Goal: Task Accomplishment & Management: Manage account settings

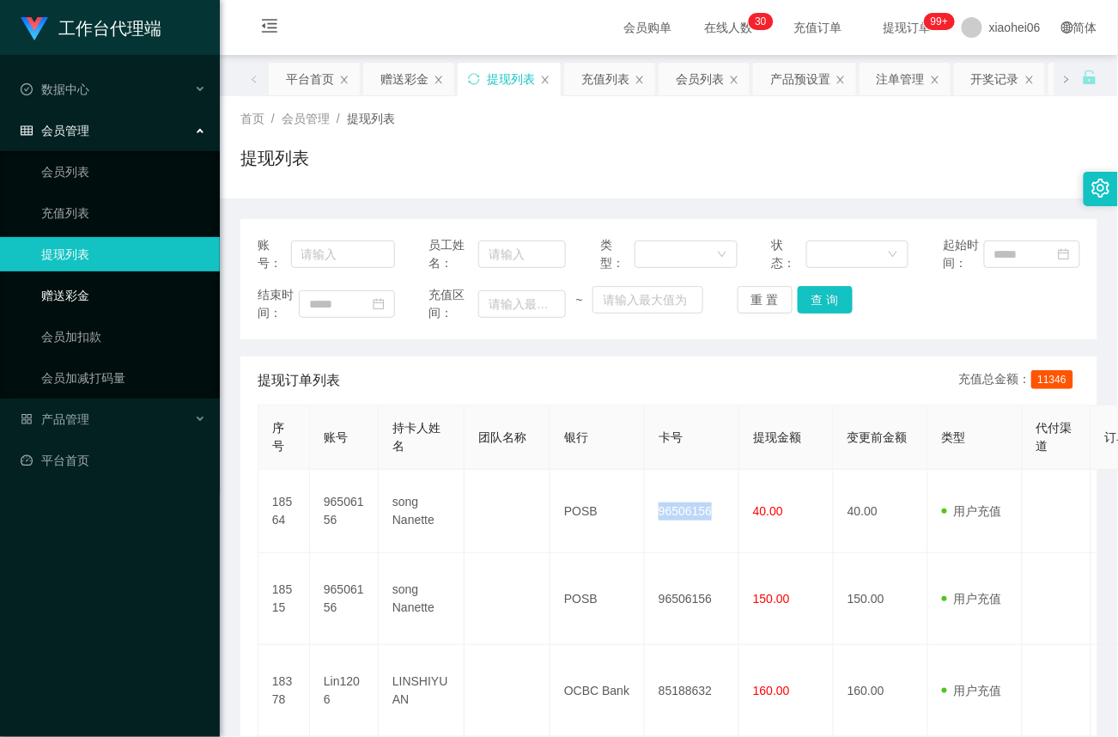
click at [105, 295] on link "赠送彩金" at bounding box center [123, 295] width 165 height 34
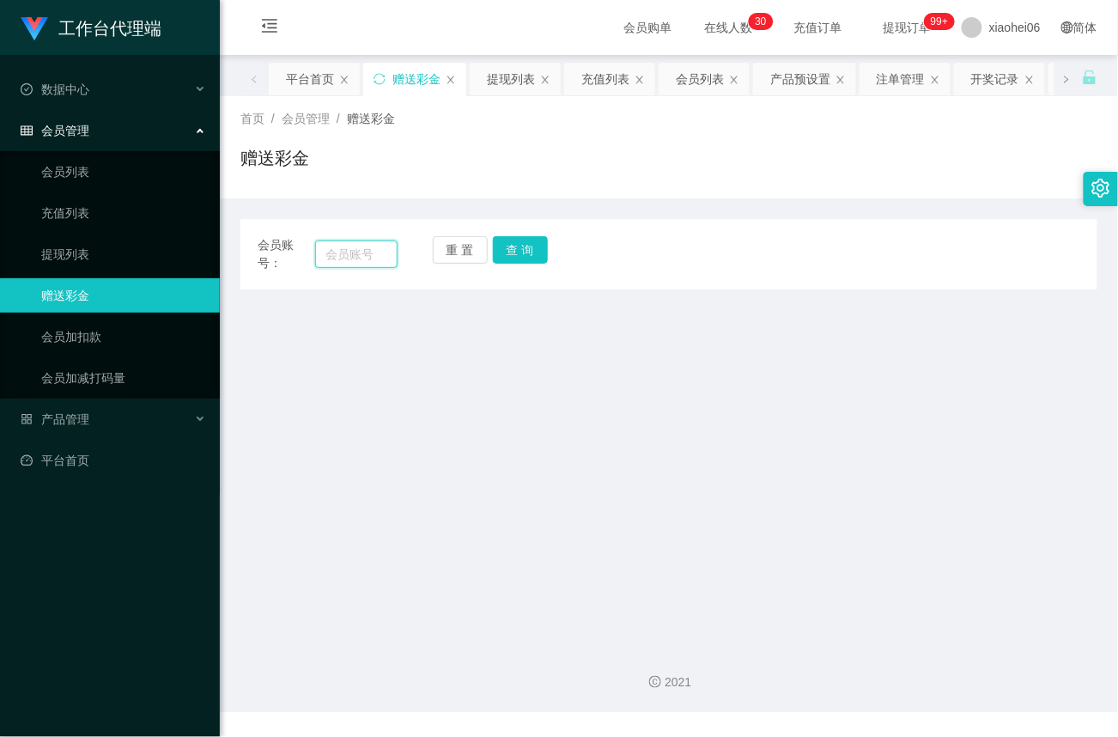
click at [365, 244] on input "text" at bounding box center [356, 253] width 82 height 27
paste input "96506156"
type input "96506156"
drag, startPoint x: 520, startPoint y: 248, endPoint x: 522, endPoint y: 258, distance: 9.8
click at [520, 248] on button "查 询" at bounding box center [520, 249] width 55 height 27
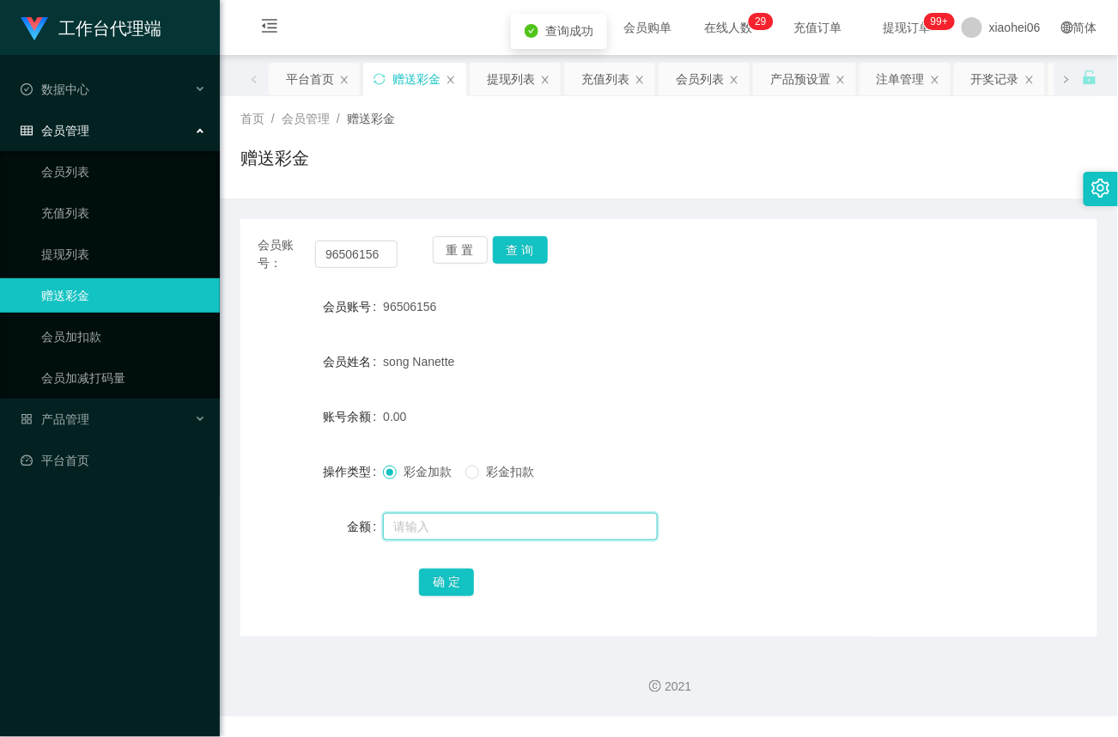
click at [417, 522] on input "text" at bounding box center [520, 526] width 275 height 27
type input "100"
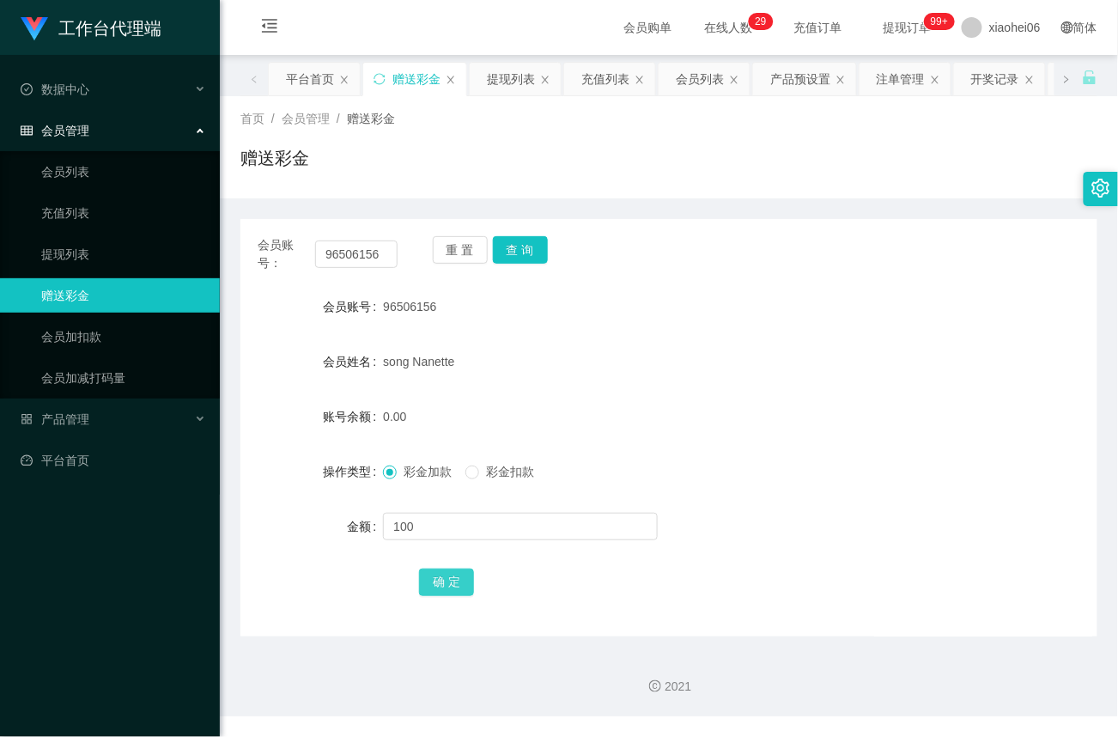
click at [448, 581] on button "确 定" at bounding box center [446, 582] width 55 height 27
click at [516, 256] on button "查 询" at bounding box center [520, 249] width 55 height 27
click at [536, 249] on button "查 询" at bounding box center [520, 249] width 55 height 27
click at [536, 249] on button "查 询" at bounding box center [530, 249] width 74 height 27
drag, startPoint x: 62, startPoint y: 246, endPoint x: 110, endPoint y: 242, distance: 48.2
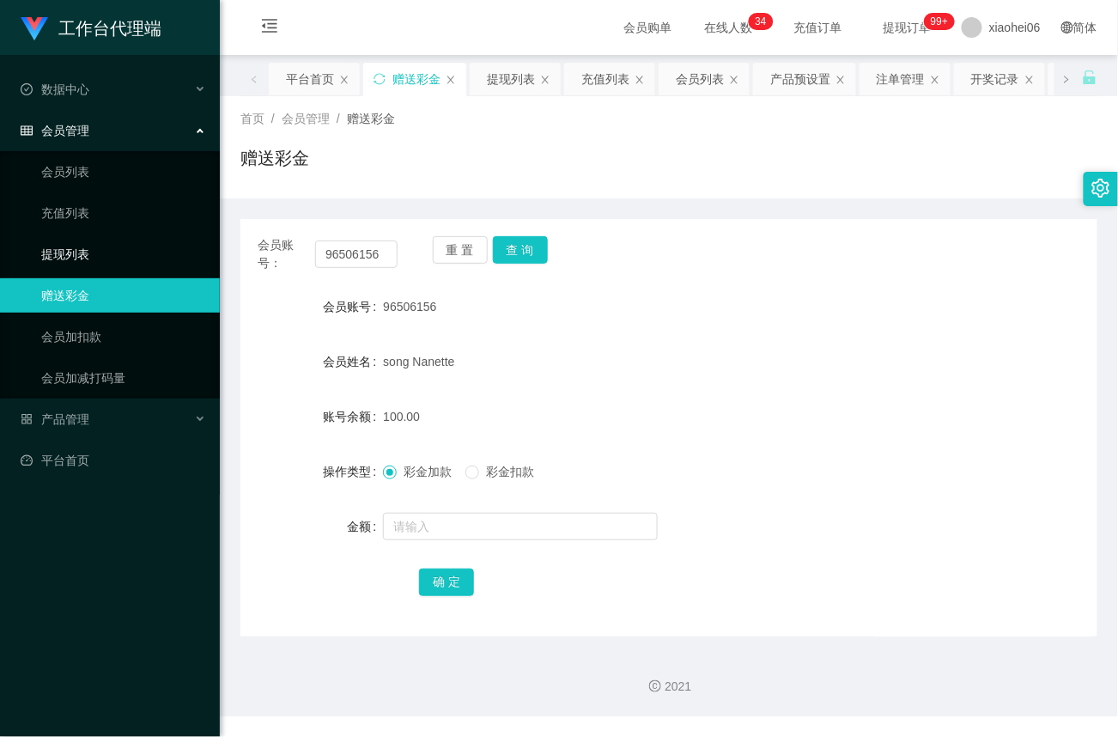
click at [63, 246] on link "提现列表" at bounding box center [123, 254] width 165 height 34
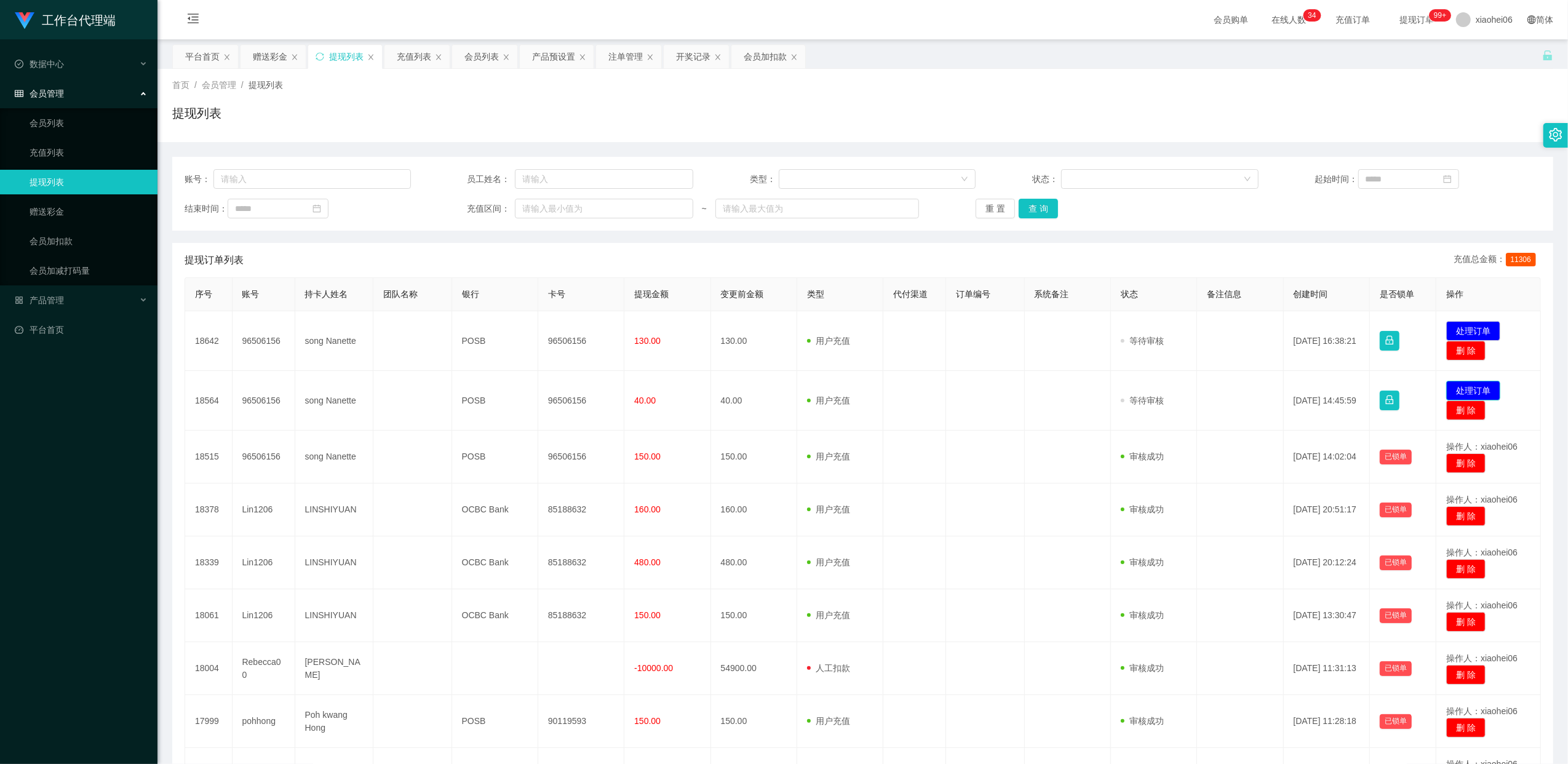
click at [1467, 385] on button "处理订单" at bounding box center [1473, 390] width 54 height 19
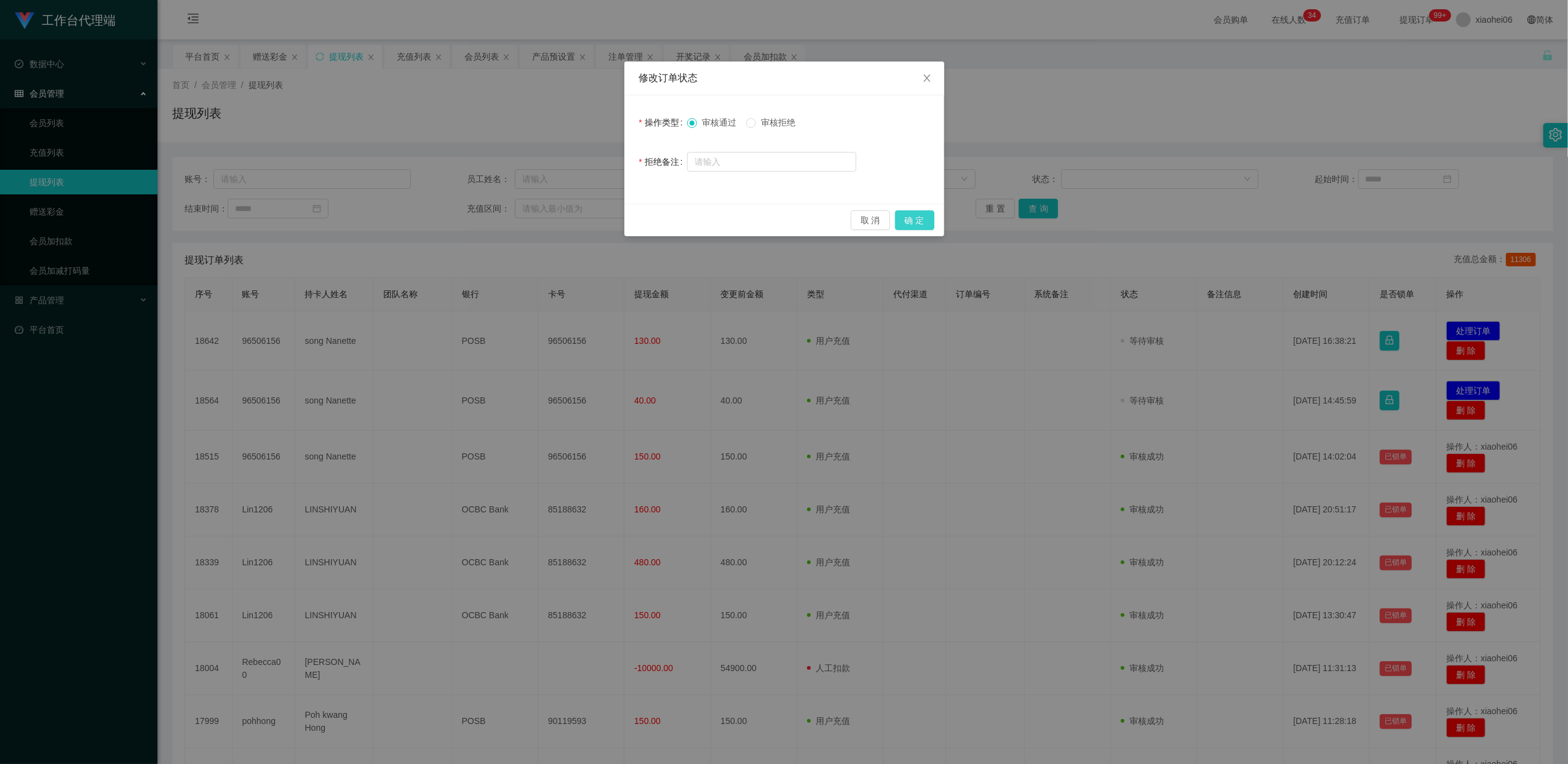
drag, startPoint x: 913, startPoint y: 220, endPoint x: 908, endPoint y: 229, distance: 10.3
click at [913, 220] on button "确 定" at bounding box center [915, 220] width 39 height 19
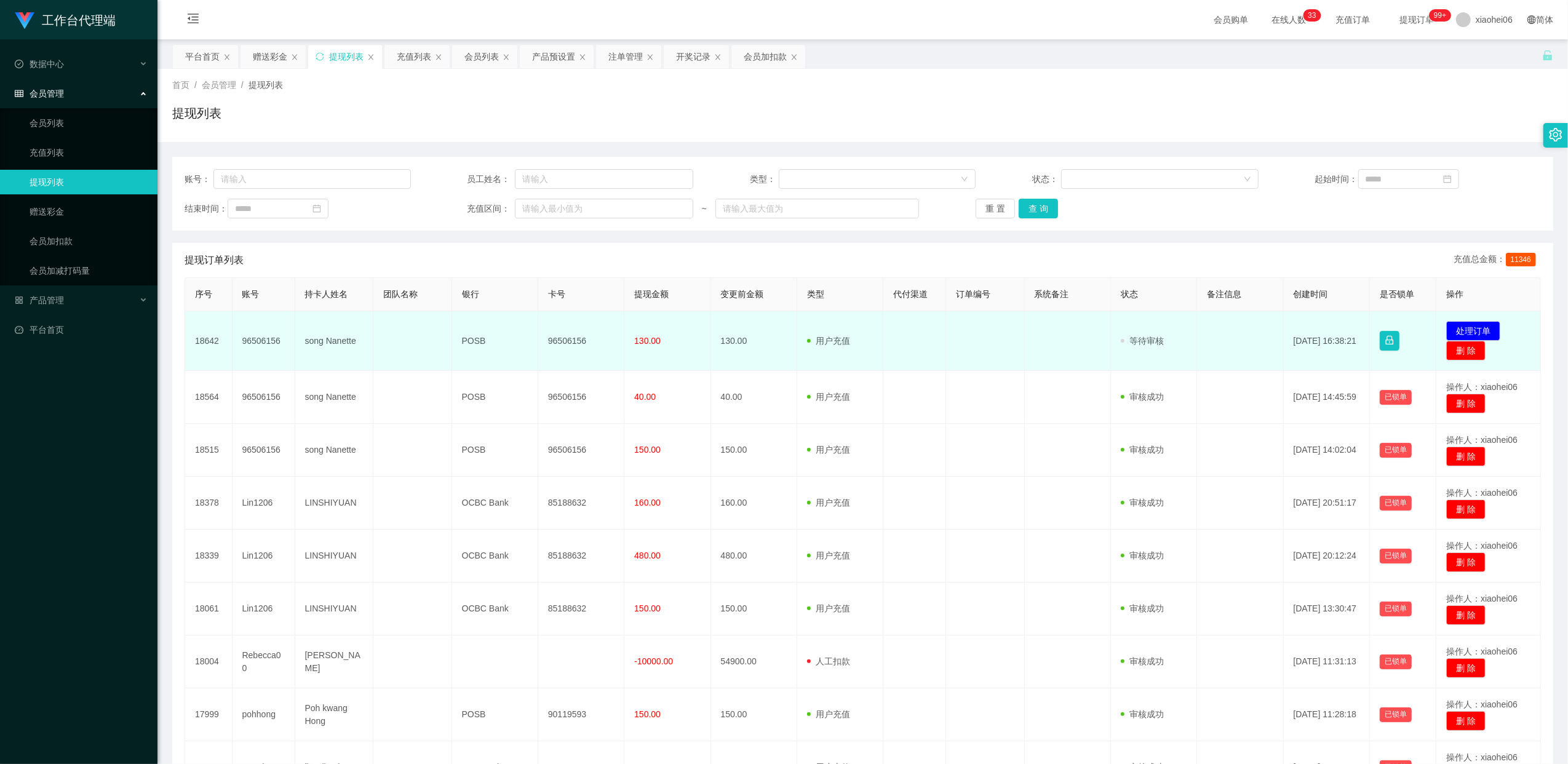
click at [569, 342] on td "96506156" at bounding box center [581, 341] width 86 height 59
click at [574, 341] on td "96506156" at bounding box center [581, 341] width 86 height 59
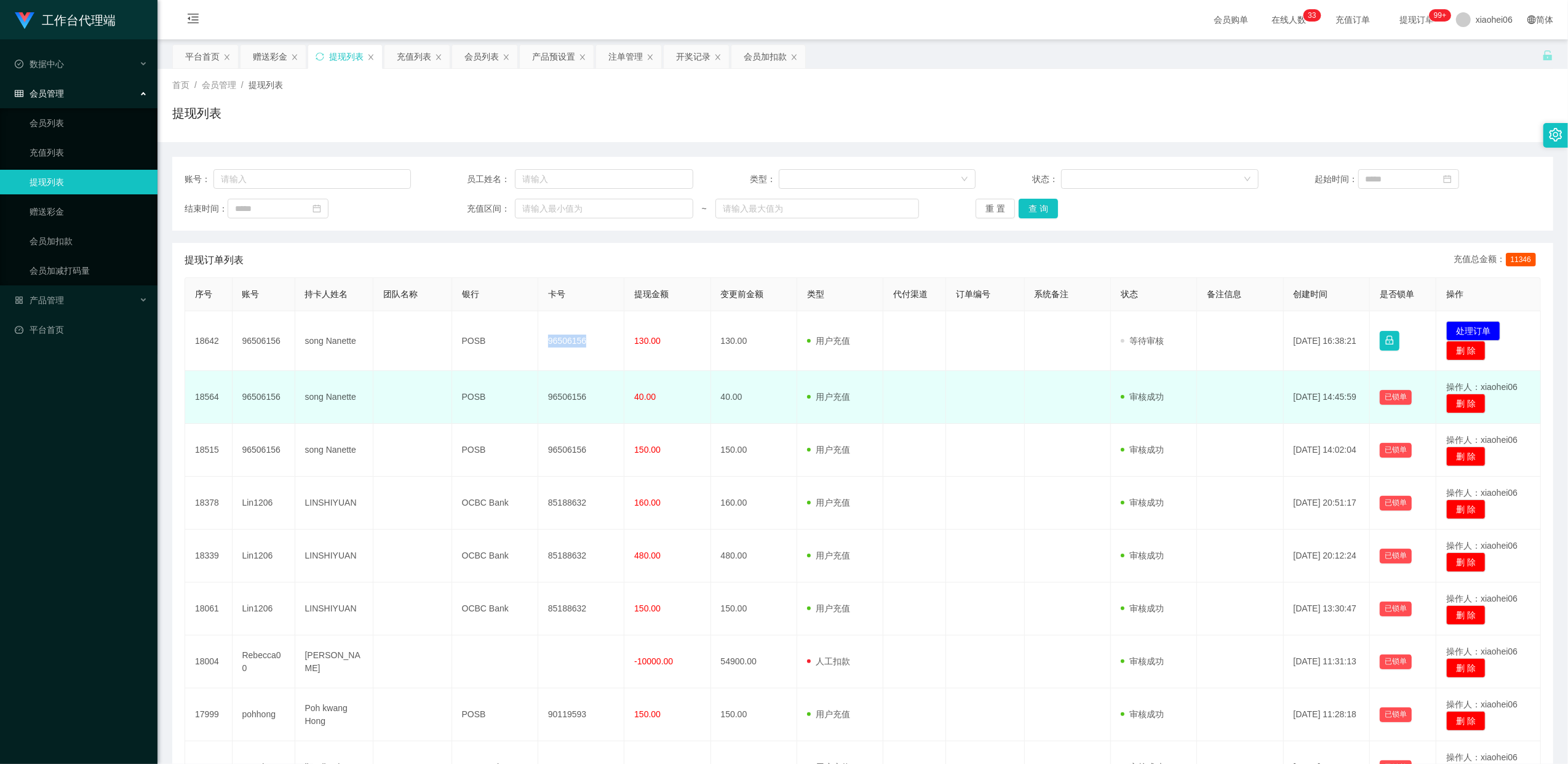
copy td "96506156"
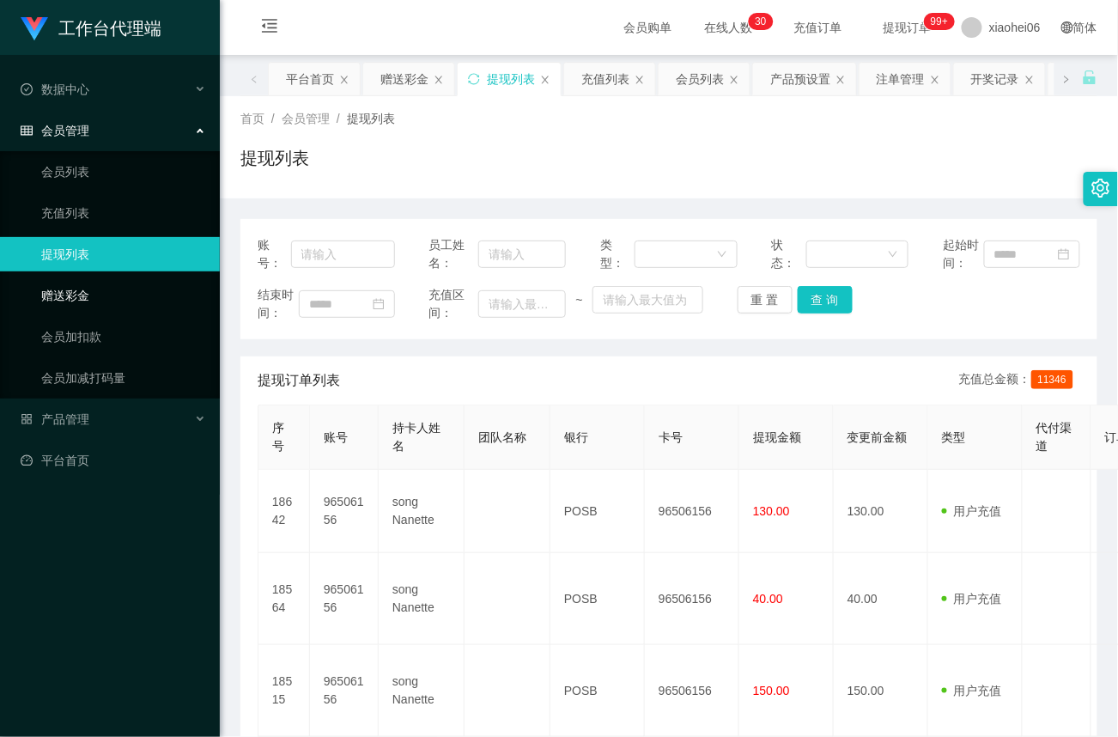
click at [63, 289] on link "赠送彩金" at bounding box center [123, 295] width 165 height 34
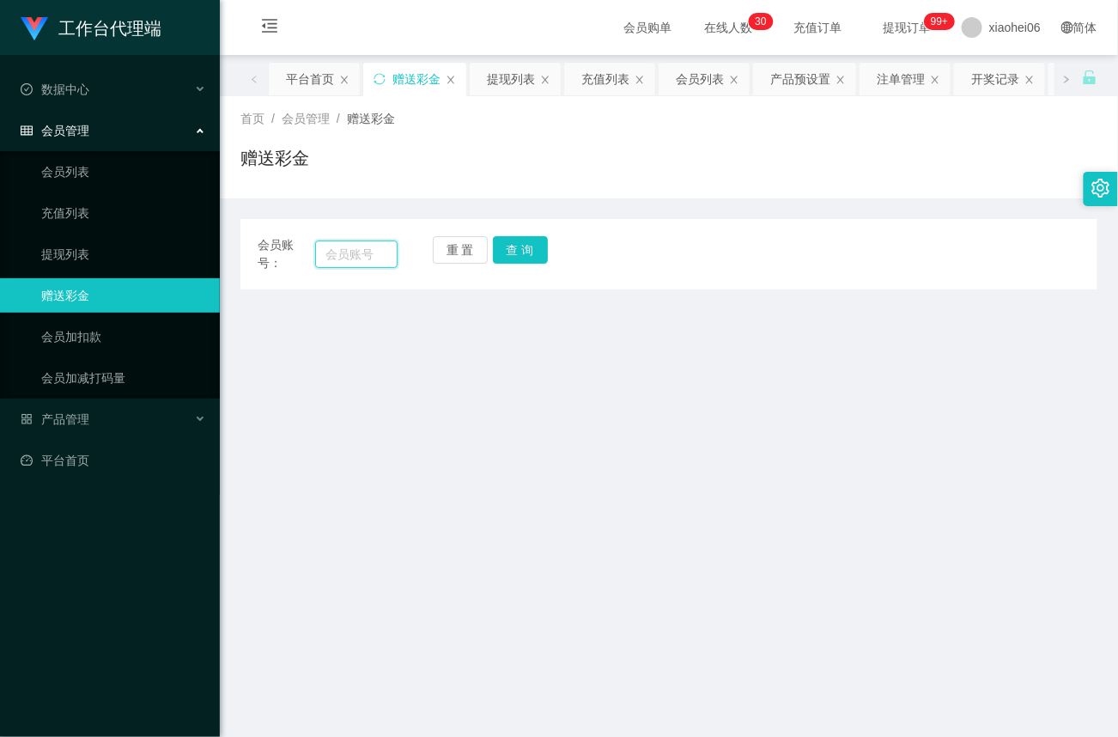
drag, startPoint x: 359, startPoint y: 262, endPoint x: 368, endPoint y: 259, distance: 9.2
click at [359, 261] on input "text" at bounding box center [356, 253] width 82 height 27
paste input "96506156"
type input "96506156"
drag, startPoint x: 510, startPoint y: 249, endPoint x: 502, endPoint y: 307, distance: 58.9
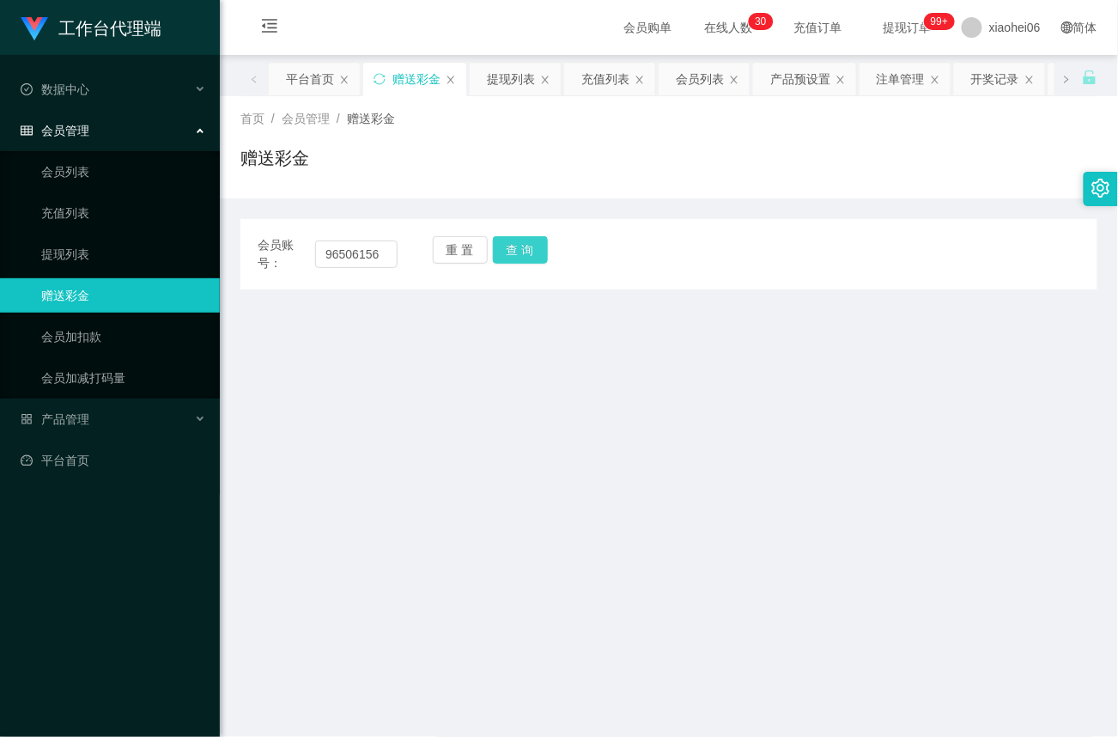
click at [510, 249] on button "查 询" at bounding box center [520, 249] width 55 height 27
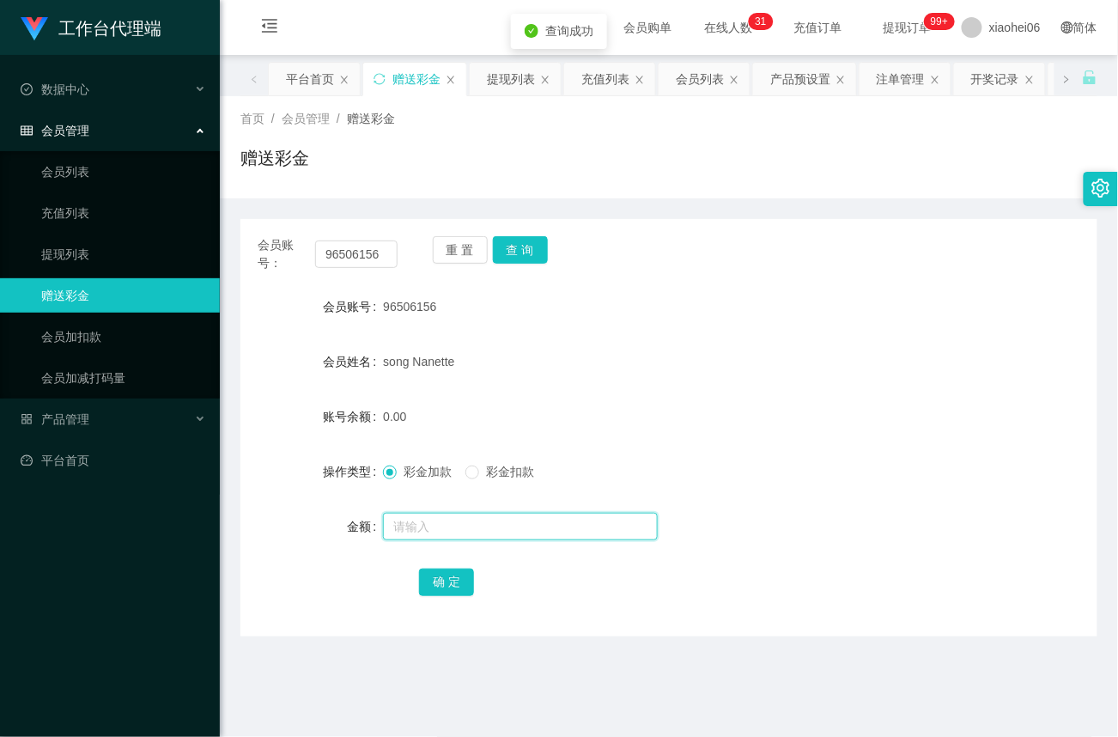
click at [417, 523] on input "text" at bounding box center [520, 526] width 275 height 27
type input "40"
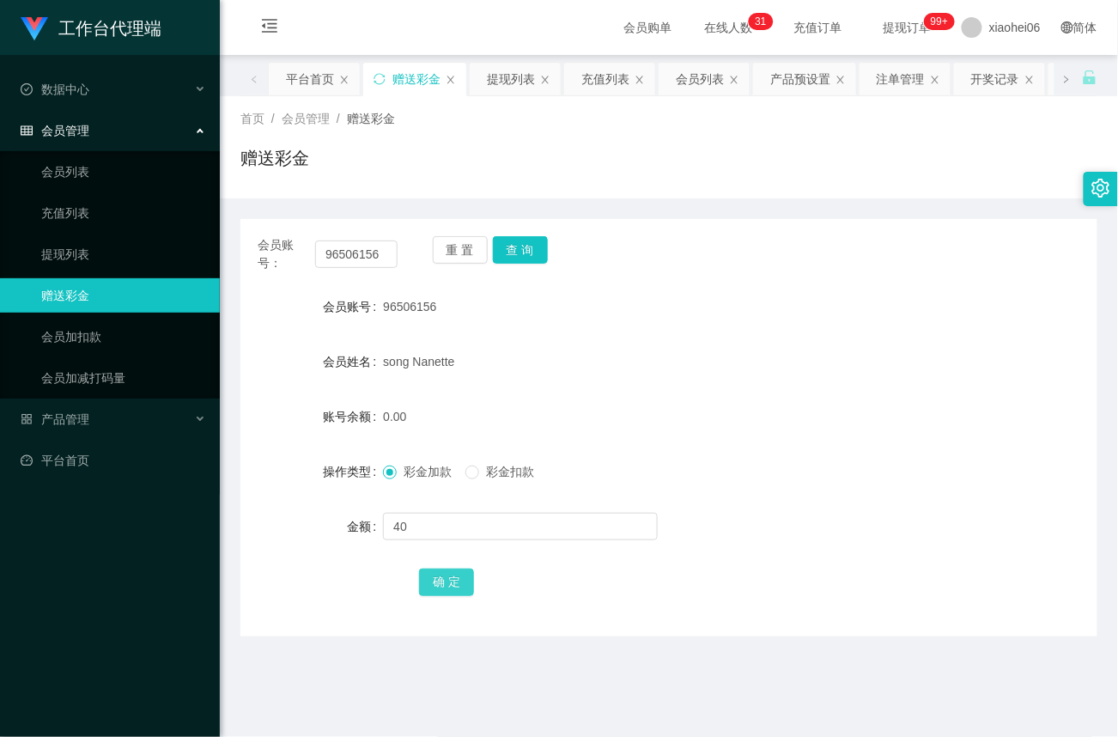
click at [462, 584] on button "确 定" at bounding box center [446, 582] width 55 height 27
click at [56, 249] on link "提现列表" at bounding box center [123, 254] width 165 height 34
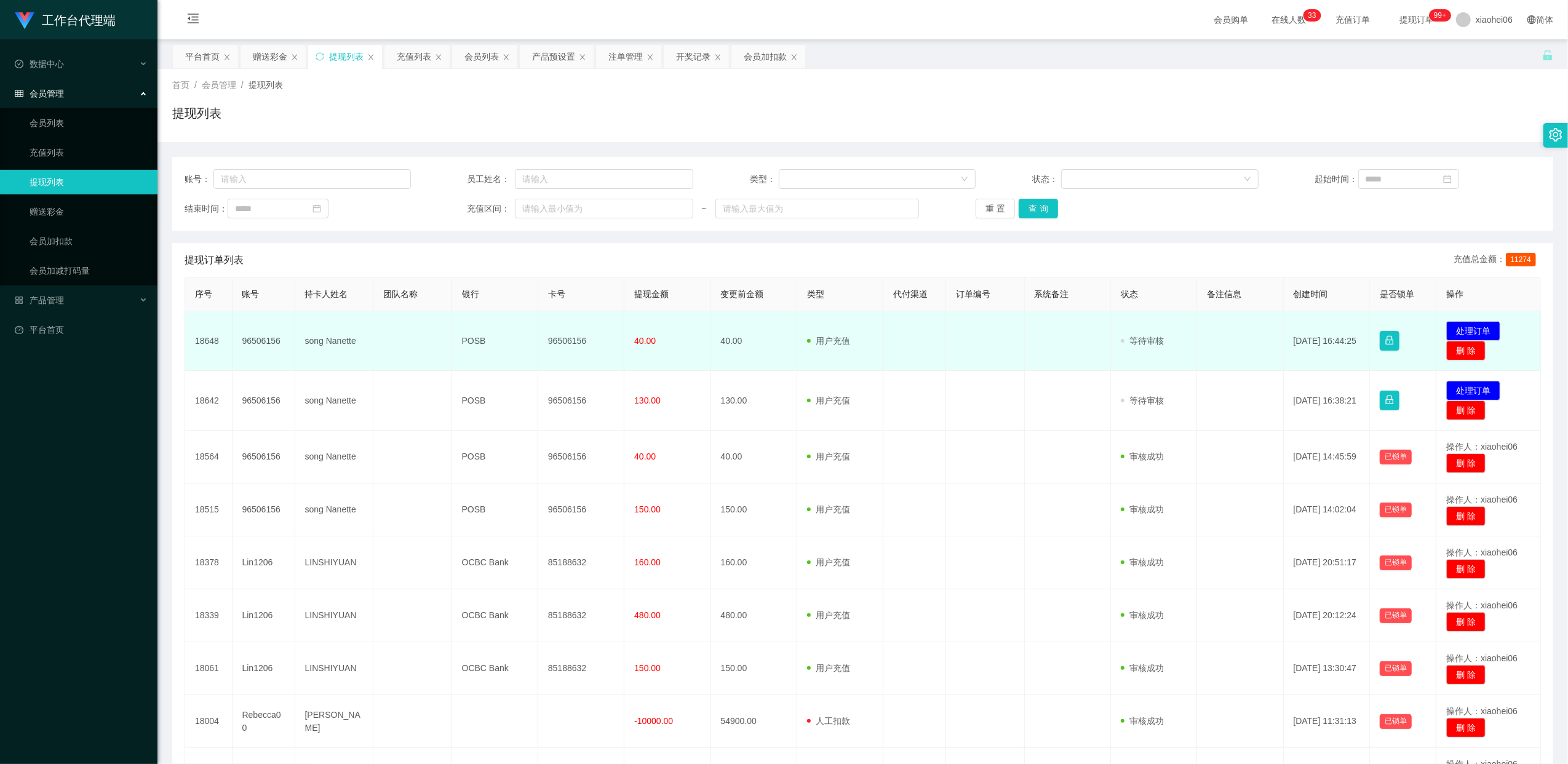
click at [571, 341] on td "96506156" at bounding box center [581, 341] width 86 height 59
copy td "96506156"
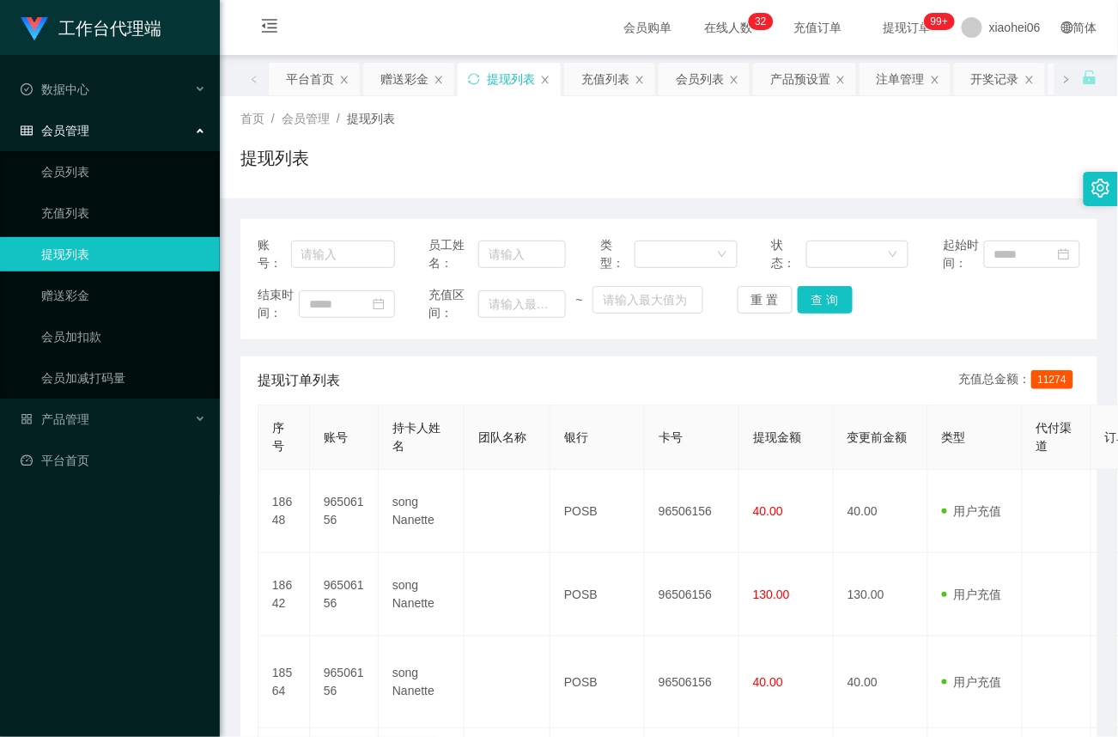
drag, startPoint x: 678, startPoint y: 173, endPoint x: 732, endPoint y: 143, distance: 62.3
click at [678, 173] on div "提现列表" at bounding box center [668, 165] width 857 height 40
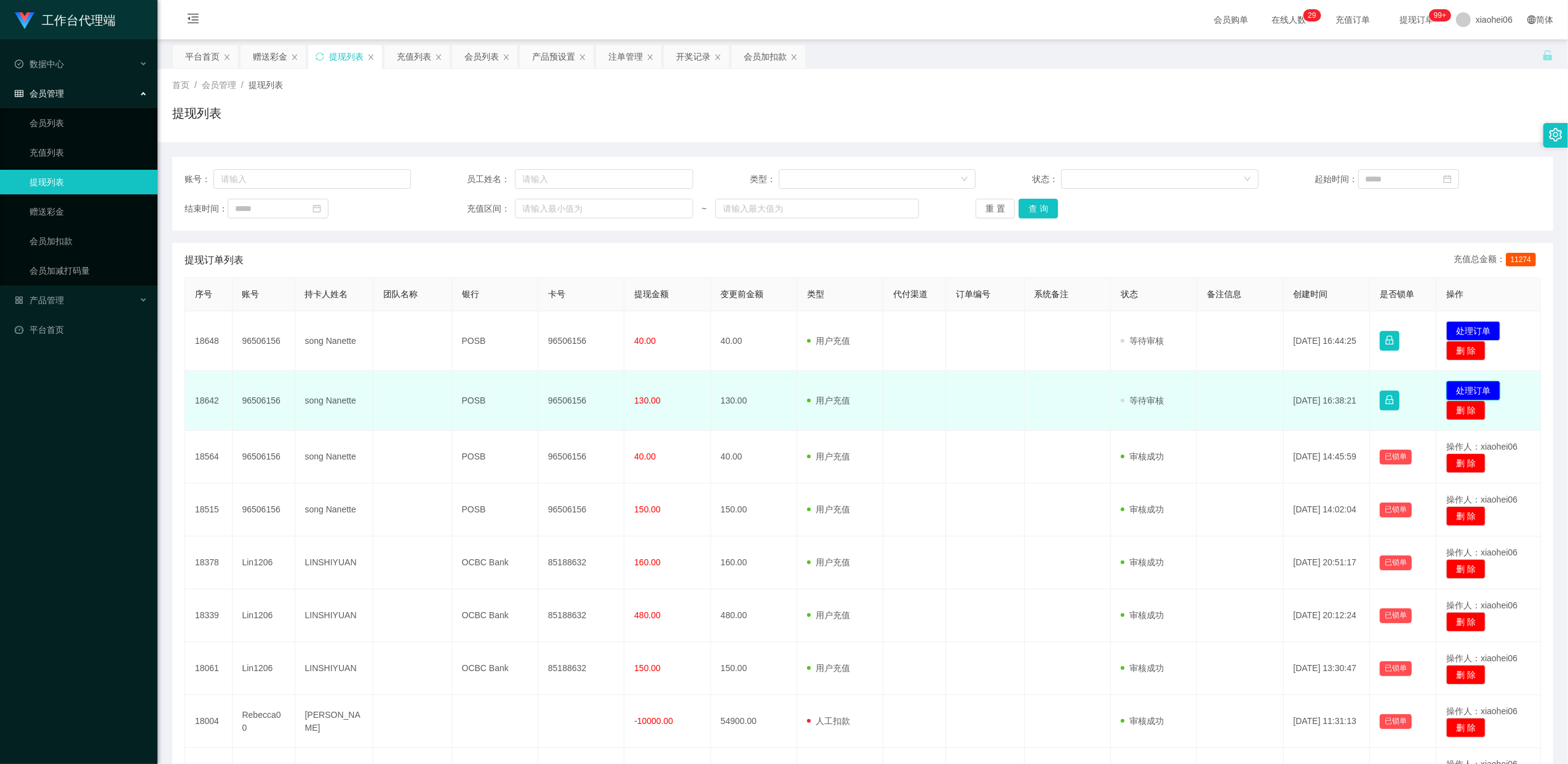
click at [1465, 385] on button "处理订单" at bounding box center [1473, 390] width 54 height 19
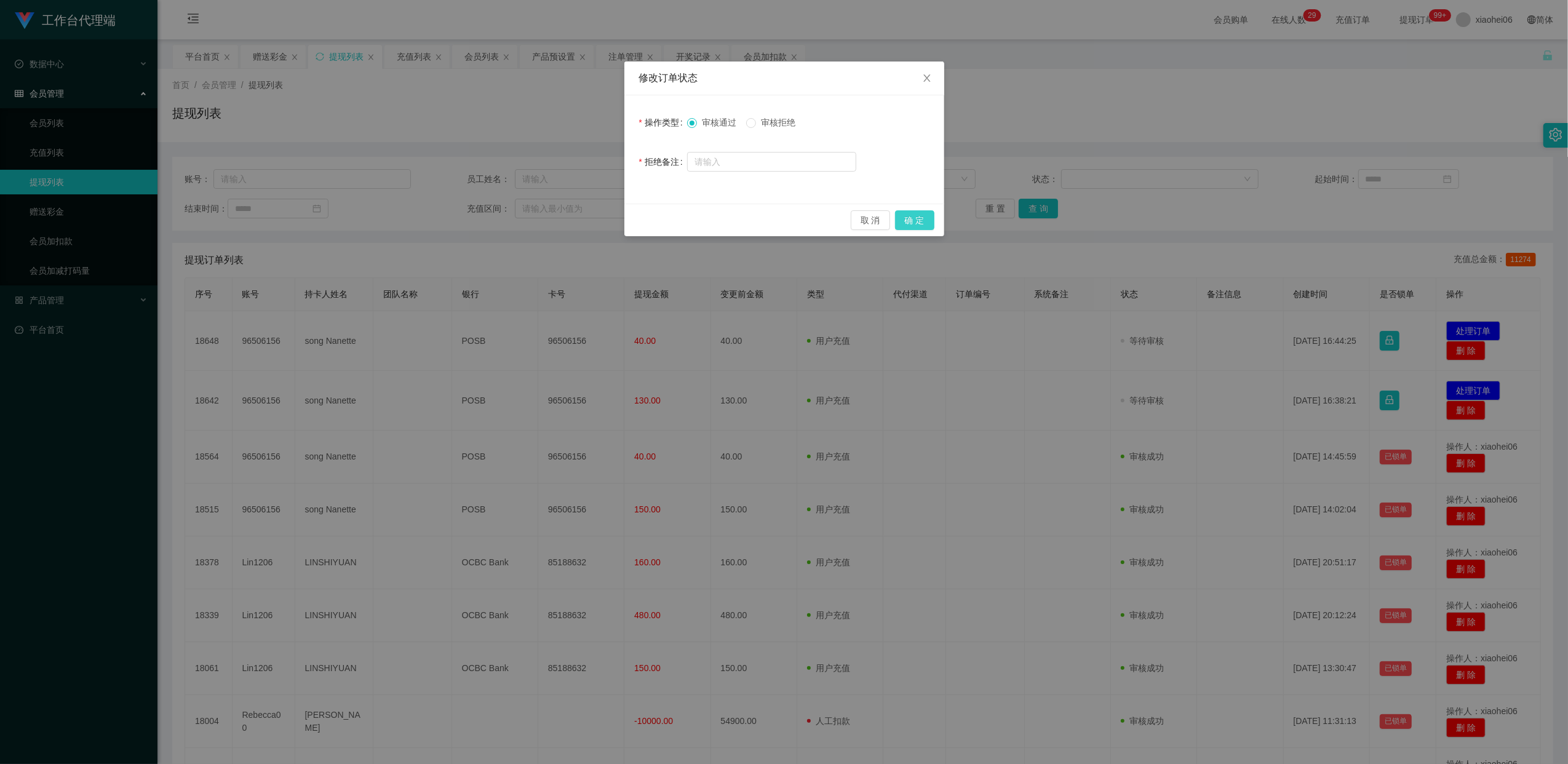
click at [926, 221] on button "确 定" at bounding box center [915, 220] width 39 height 19
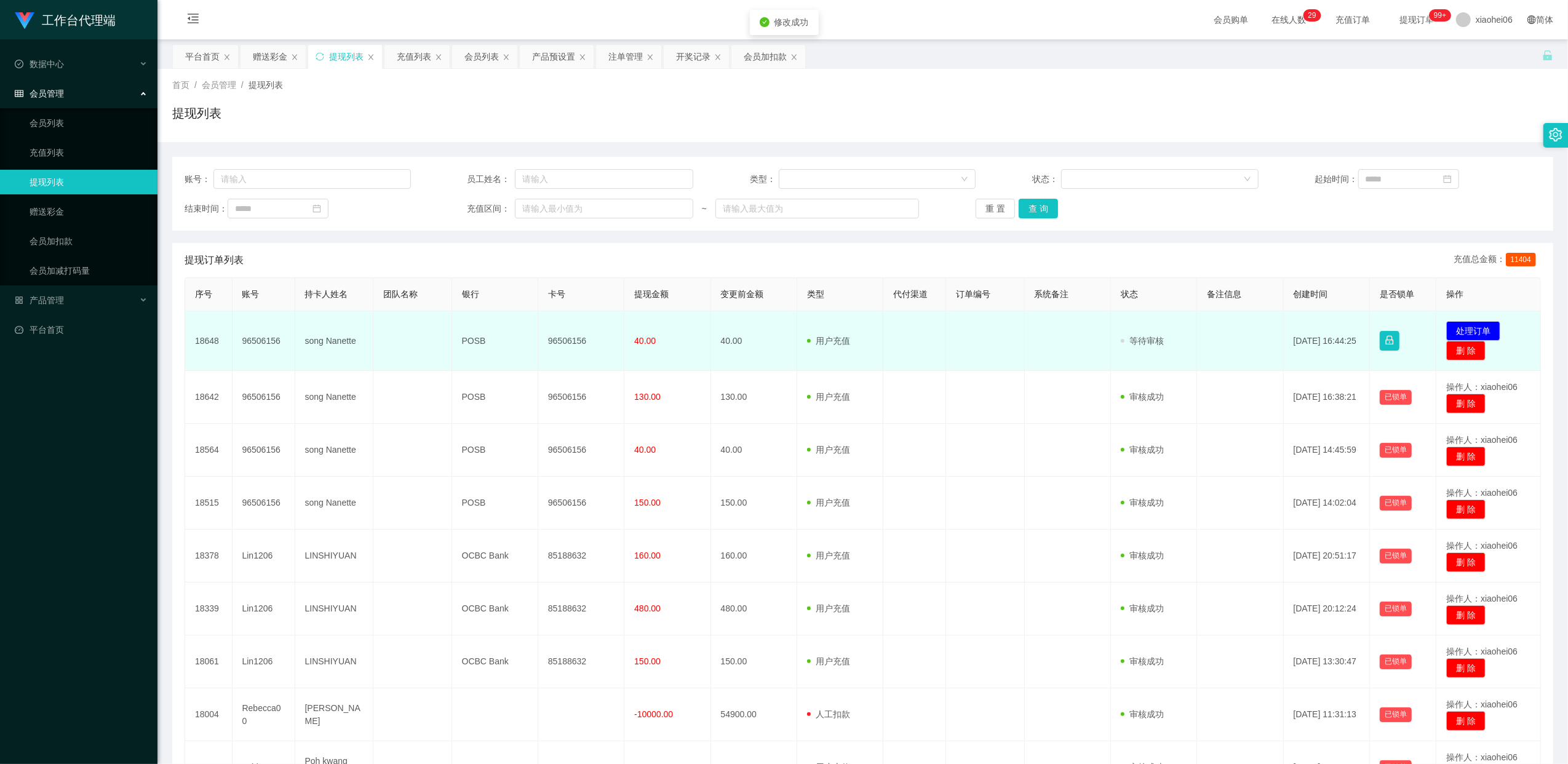
click at [585, 333] on td "96506156" at bounding box center [581, 341] width 86 height 59
drag, startPoint x: 585, startPoint y: 333, endPoint x: 582, endPoint y: 345, distance: 12.4
click at [585, 333] on td "96506156" at bounding box center [581, 341] width 86 height 59
click at [581, 346] on td "96506156" at bounding box center [581, 341] width 86 height 59
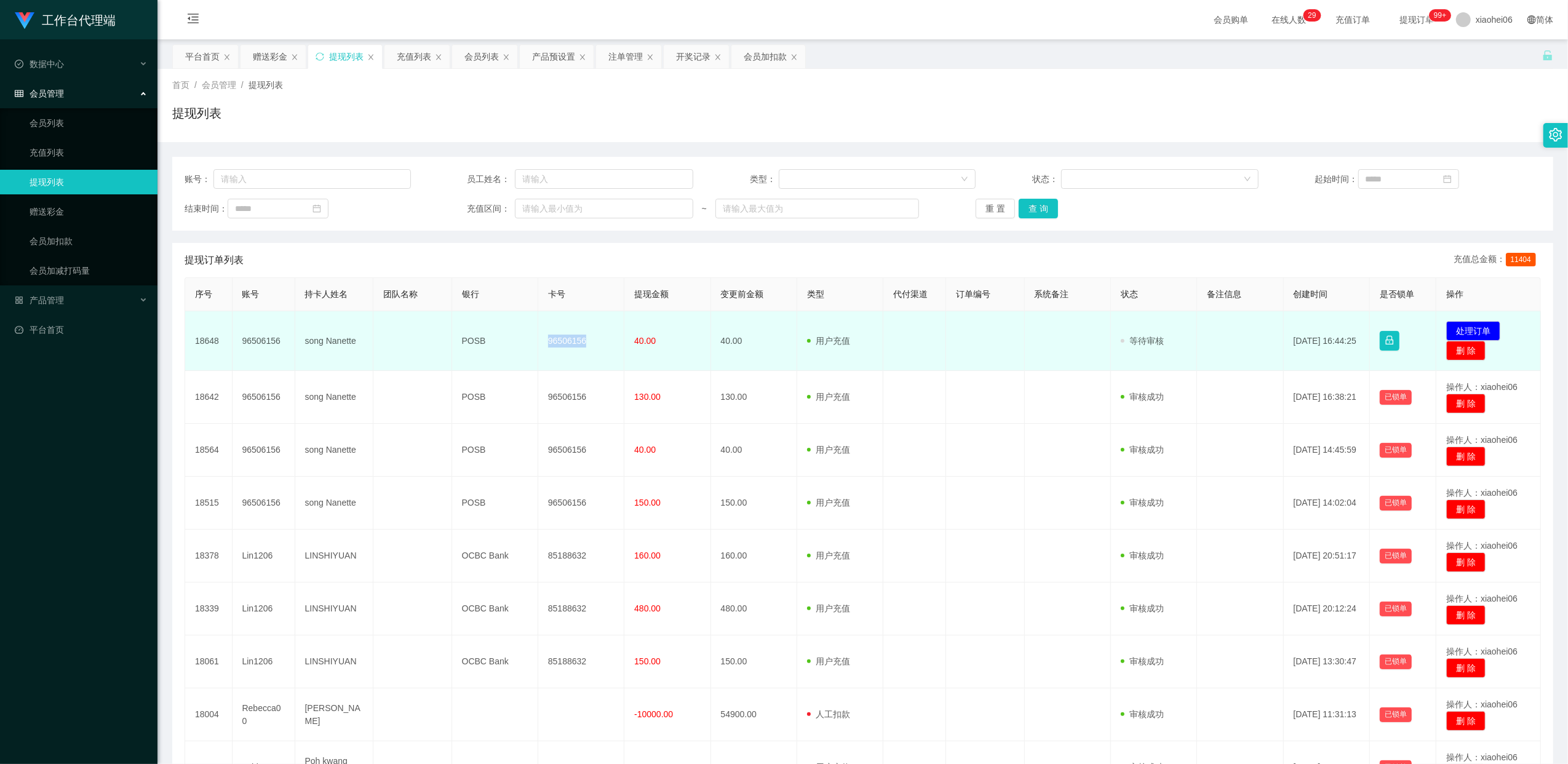
copy td "96506156"
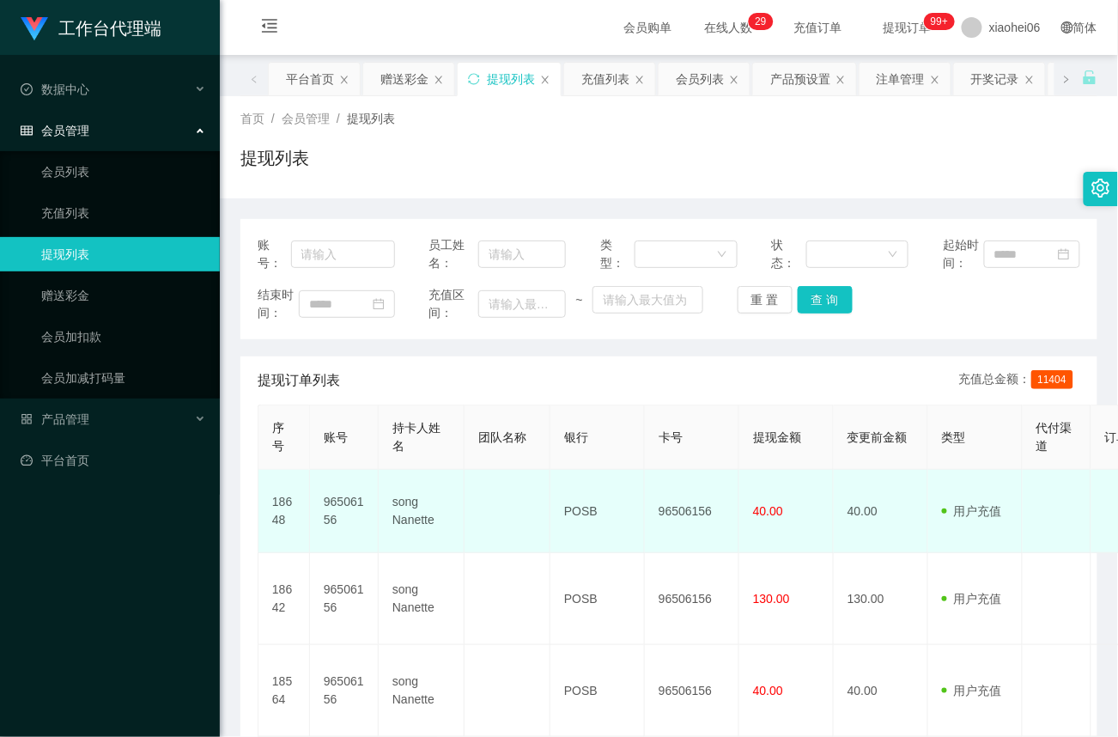
click at [800, 510] on td "40.00" at bounding box center [786, 511] width 94 height 83
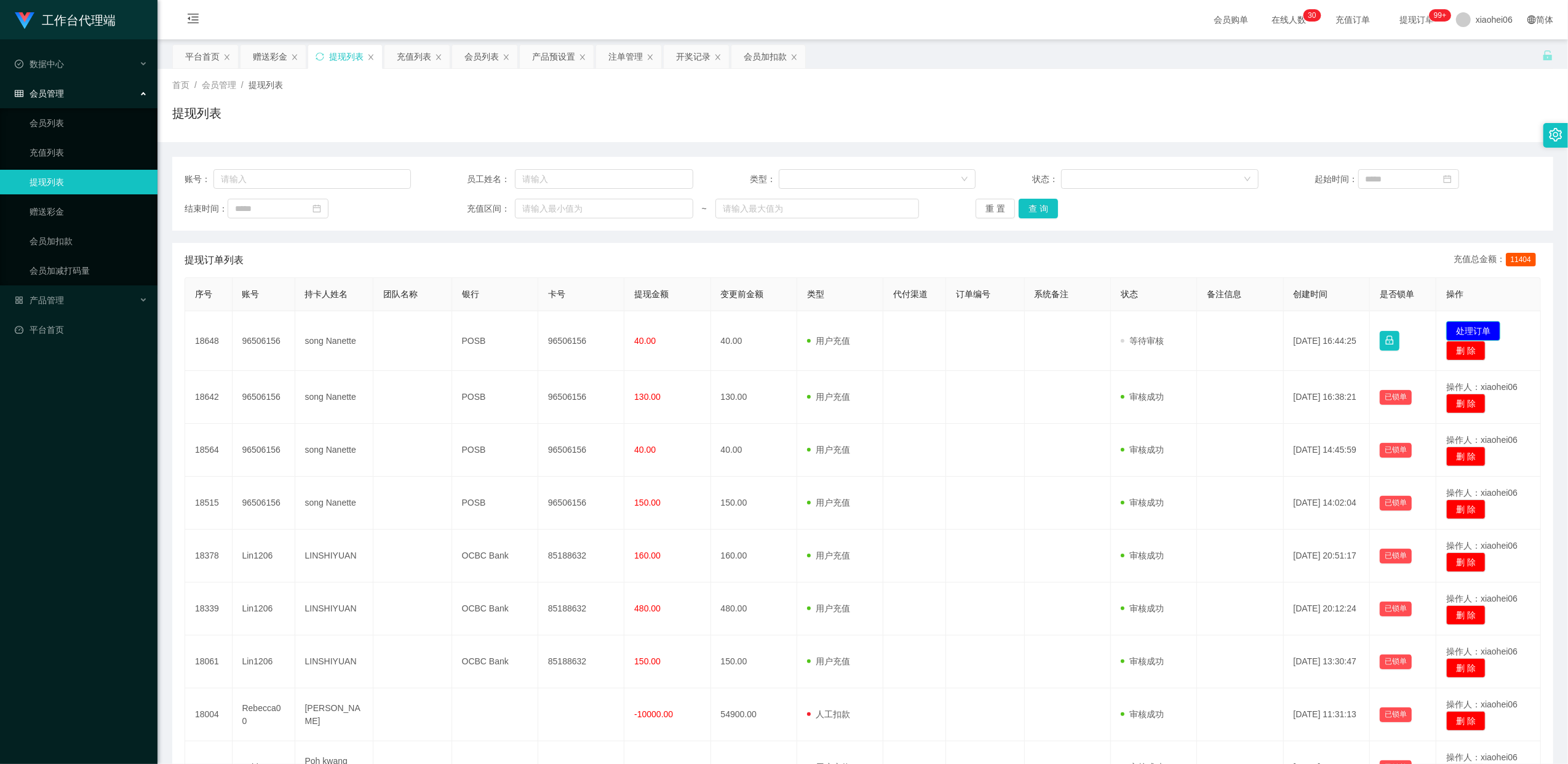
drag, startPoint x: 1474, startPoint y: 333, endPoint x: 1440, endPoint y: 333, distance: 34.0
click at [1474, 334] on button "处理订单" at bounding box center [1473, 330] width 54 height 19
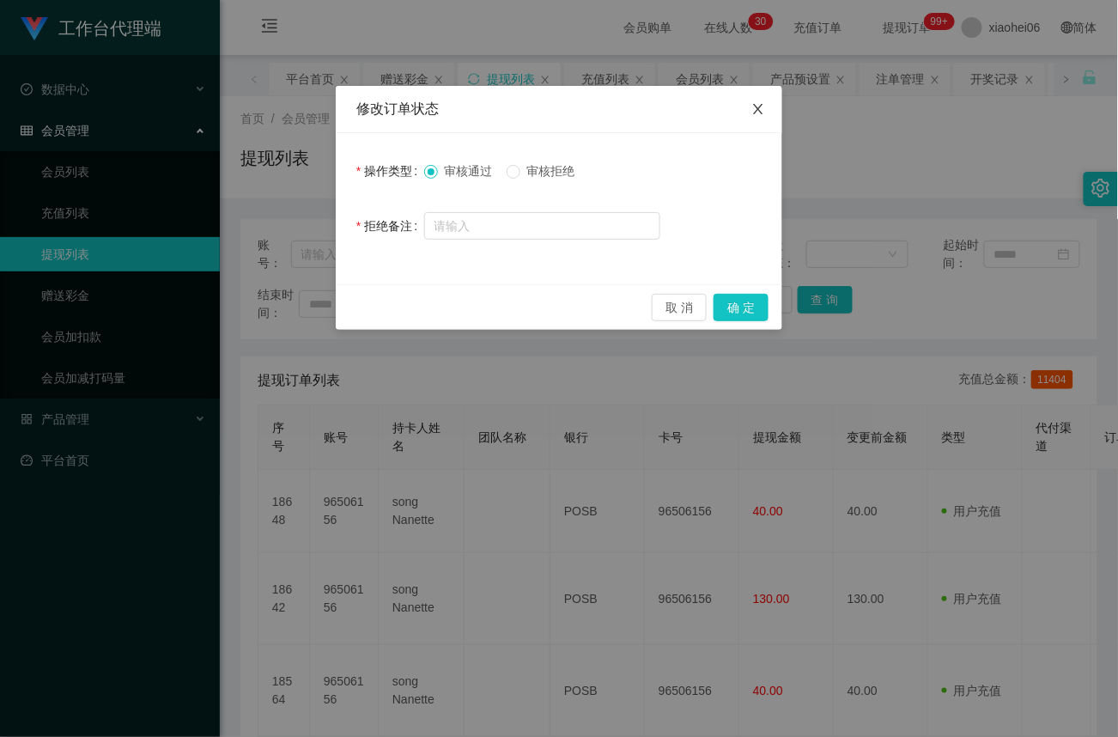
click at [767, 111] on span "Close" at bounding box center [758, 110] width 48 height 48
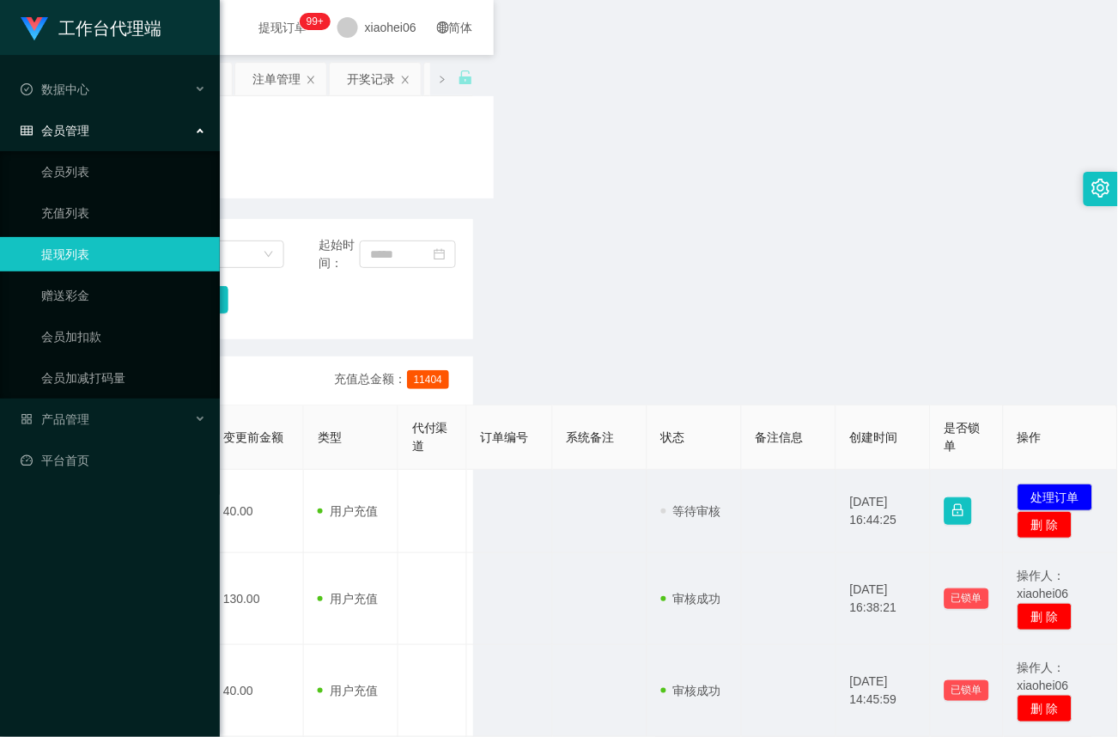
drag, startPoint x: 1076, startPoint y: 493, endPoint x: 1066, endPoint y: 500, distance: 12.4
click at [1076, 493] on button "处理订单" at bounding box center [1056, 497] width 76 height 27
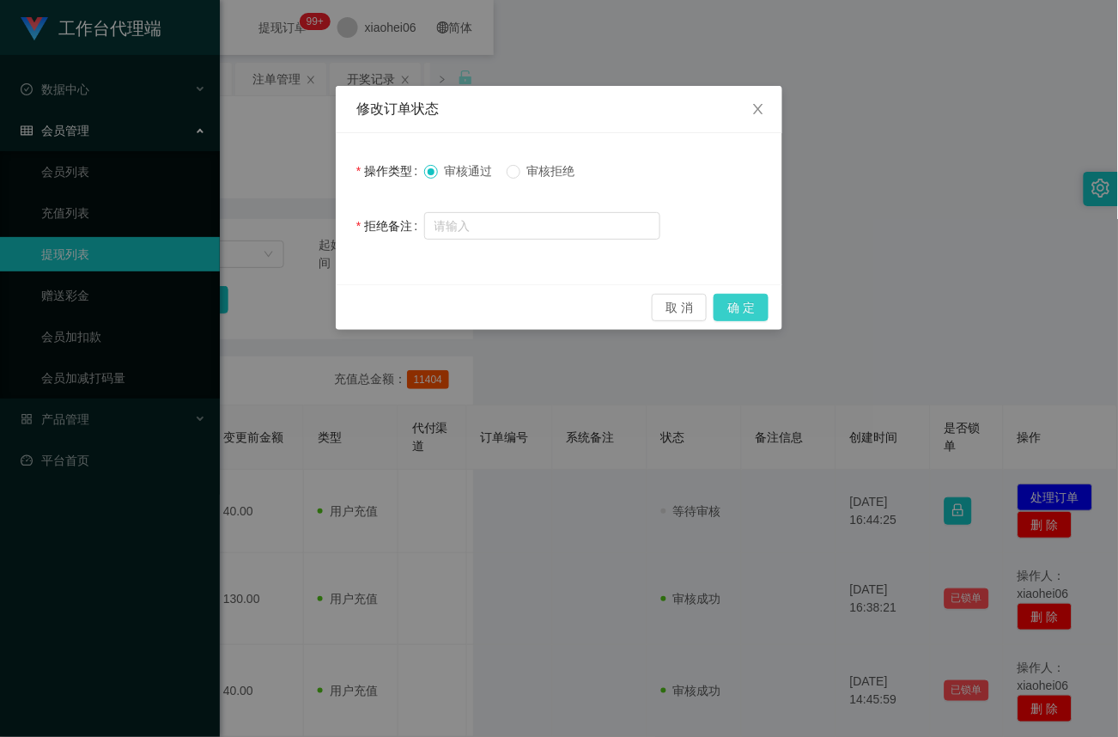
drag, startPoint x: 746, startPoint y: 310, endPoint x: 743, endPoint y: 348, distance: 37.9
click at [749, 310] on button "确 定" at bounding box center [741, 307] width 55 height 27
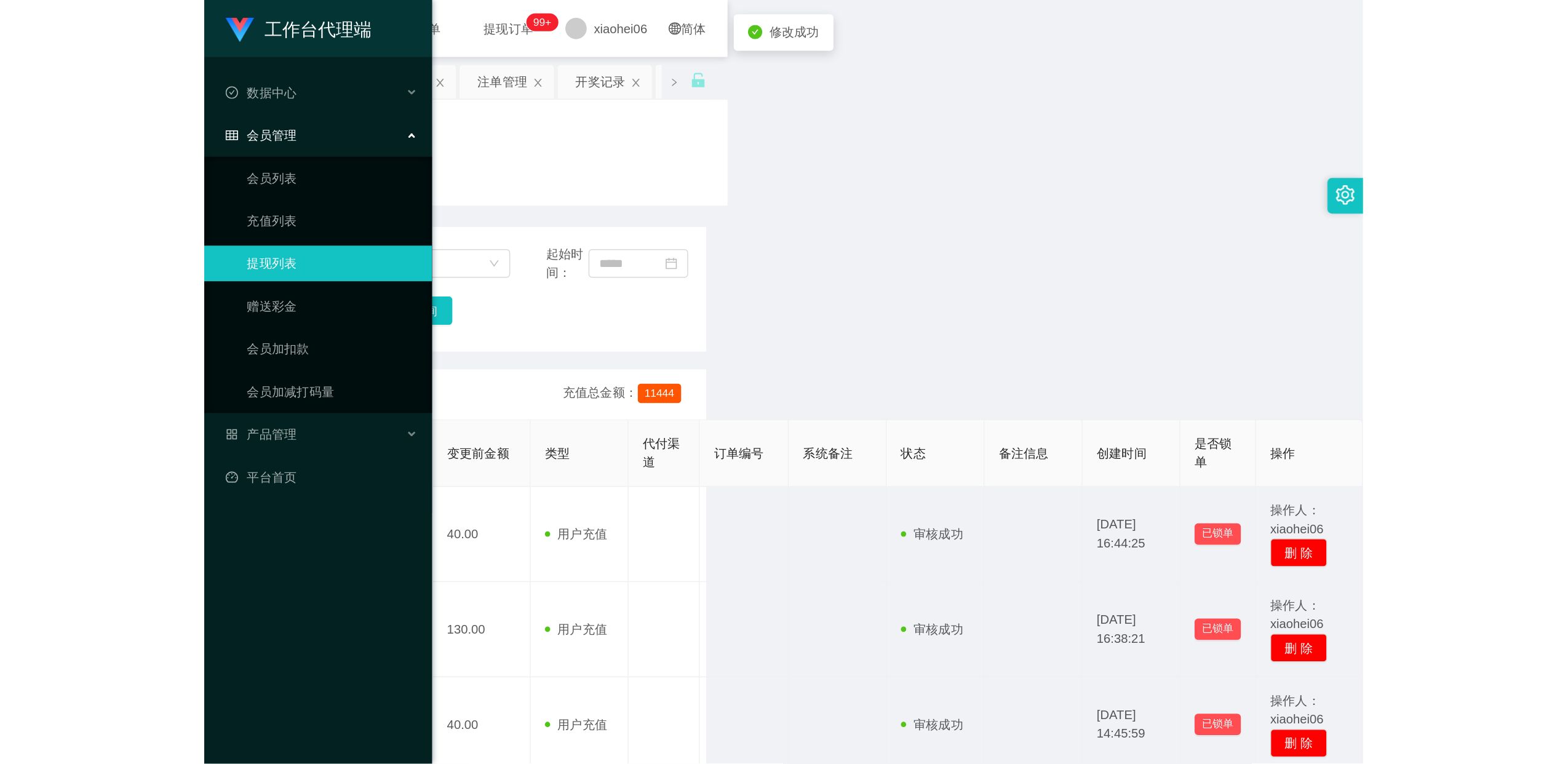
scroll to position [0, 0]
